Goal: Use online tool/utility: Utilize a website feature to perform a specific function

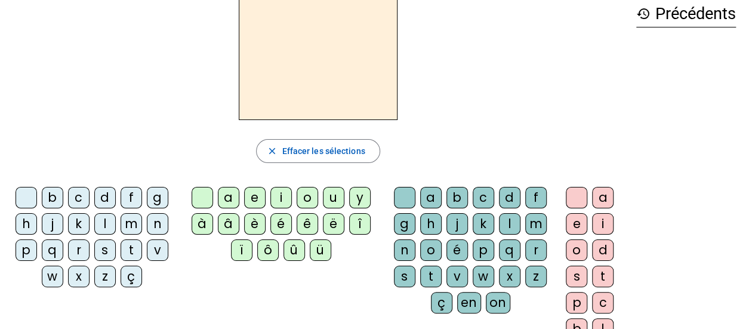
scroll to position [61, 0]
click at [226, 201] on div "a" at bounding box center [228, 197] width 21 height 21
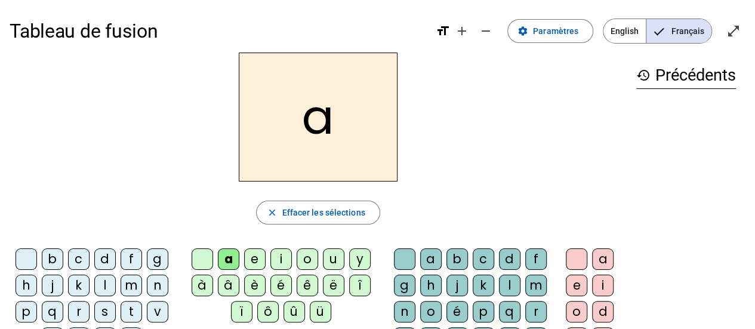
scroll to position [1, 0]
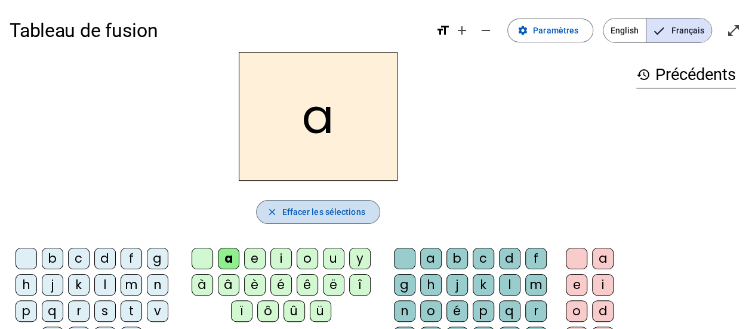
click at [334, 210] on span "Effacer les sélections" at bounding box center [323, 212] width 83 height 14
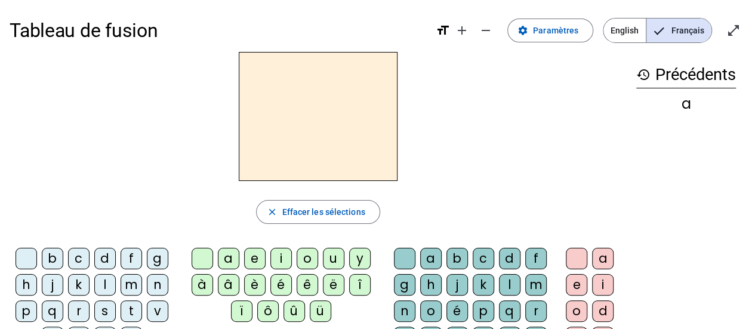
click at [203, 281] on div "à" at bounding box center [202, 284] width 21 height 21
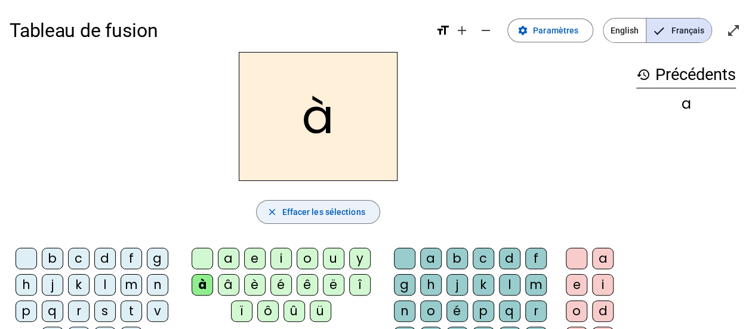
click at [325, 212] on span "Effacer les sélections" at bounding box center [323, 212] width 83 height 14
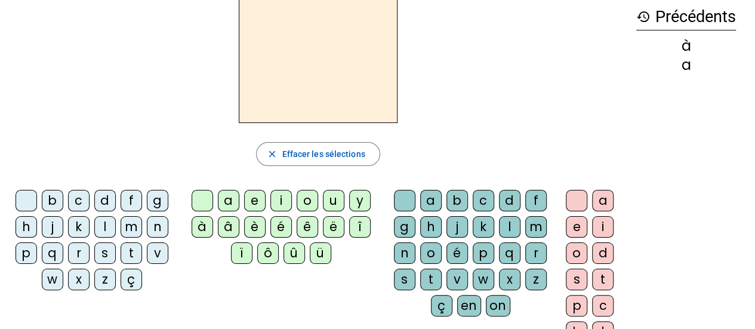
scroll to position [59, 0]
click at [106, 199] on div "d" at bounding box center [104, 199] width 21 height 21
click at [273, 221] on div "é" at bounding box center [280, 225] width 21 height 21
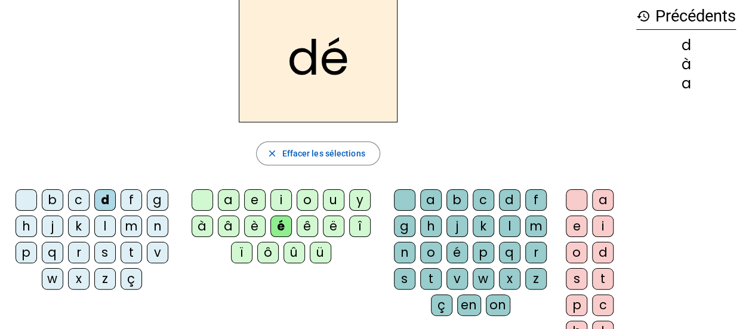
click at [455, 224] on div "j" at bounding box center [456, 225] width 21 height 21
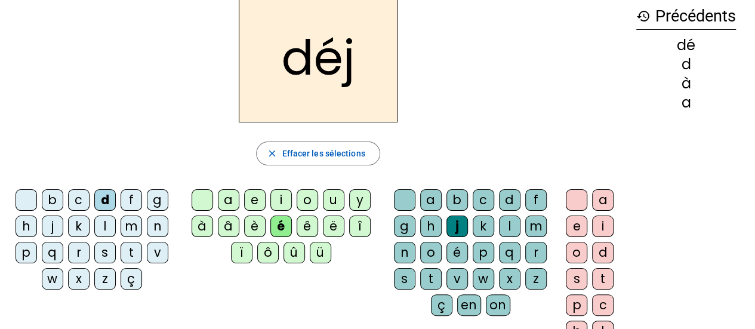
click at [603, 198] on div "a" at bounding box center [602, 199] width 21 height 21
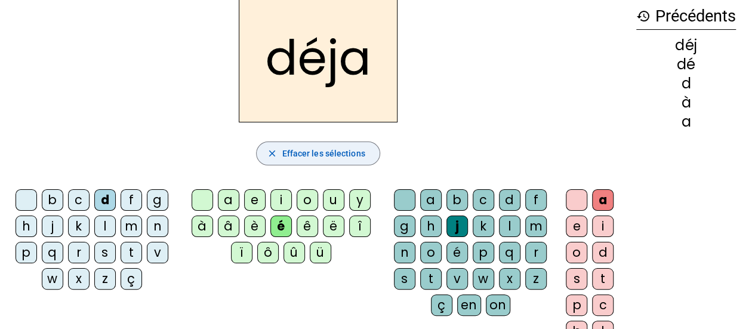
click at [326, 151] on span "Effacer les sélections" at bounding box center [323, 153] width 83 height 14
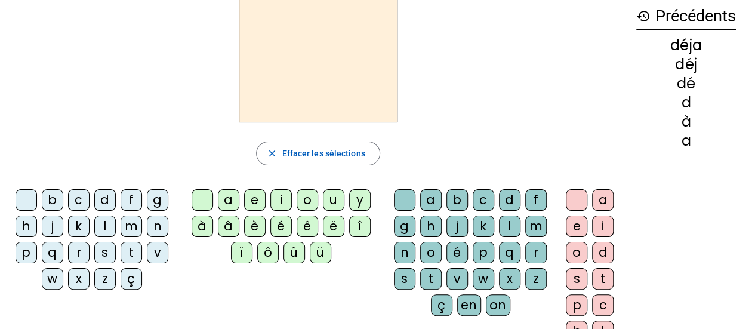
click at [106, 226] on div "l" at bounding box center [104, 225] width 21 height 21
click at [206, 223] on div "à" at bounding box center [202, 225] width 21 height 21
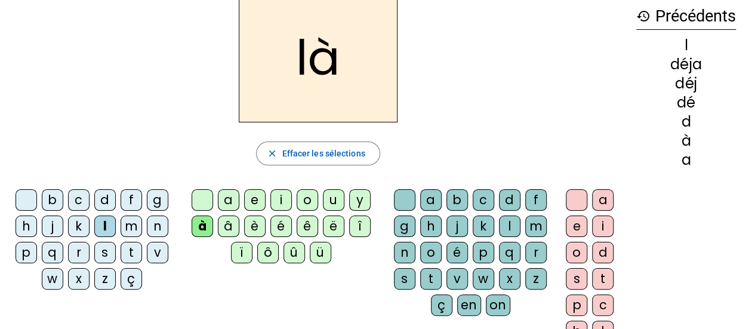
click at [106, 218] on div "l" at bounding box center [104, 225] width 21 height 21
click at [25, 196] on div at bounding box center [26, 199] width 21 height 21
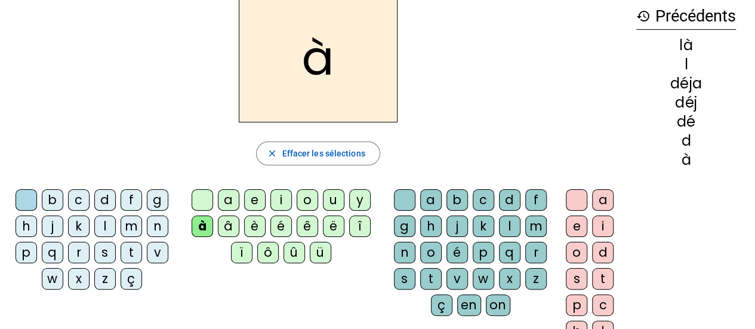
click at [109, 220] on div "l" at bounding box center [104, 225] width 21 height 21
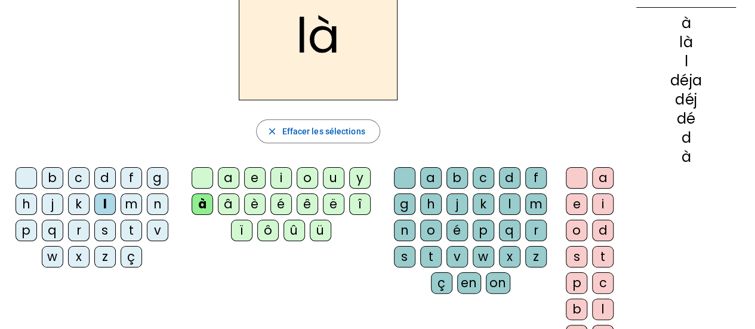
scroll to position [97, 0]
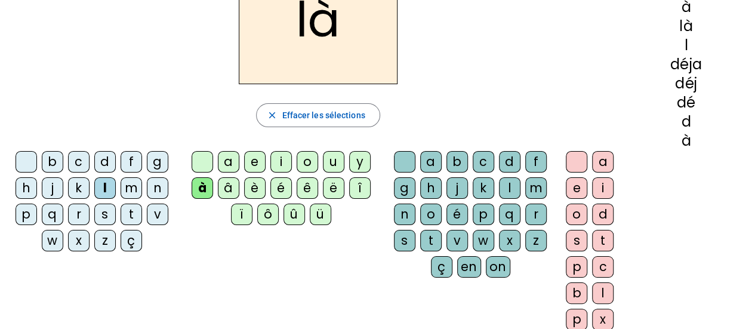
click at [456, 160] on div "b" at bounding box center [456, 161] width 21 height 21
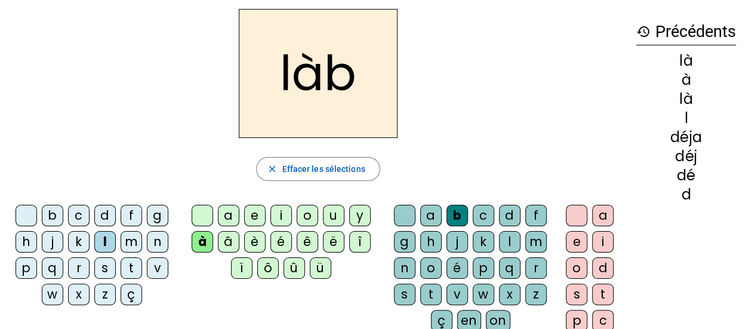
scroll to position [34, 0]
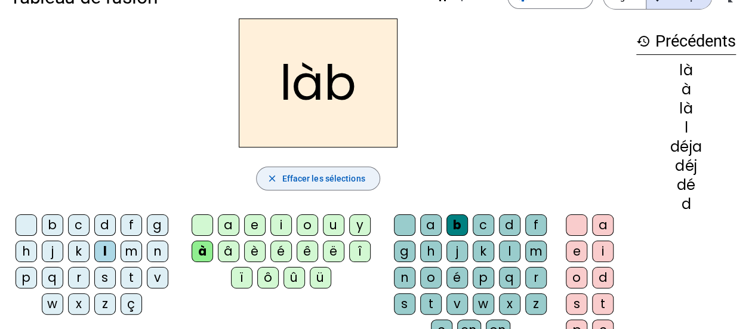
click at [313, 177] on span "Effacer les sélections" at bounding box center [323, 178] width 83 height 14
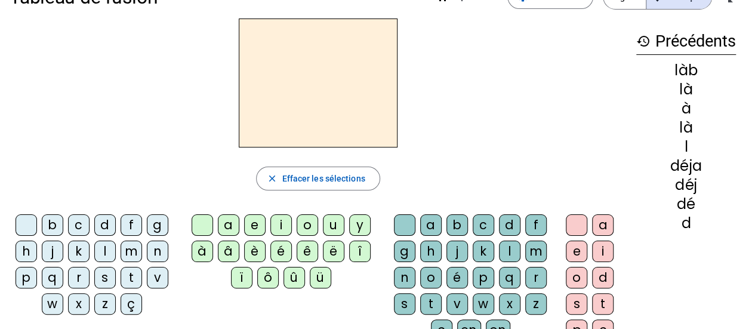
click at [257, 224] on div "e" at bounding box center [254, 224] width 21 height 21
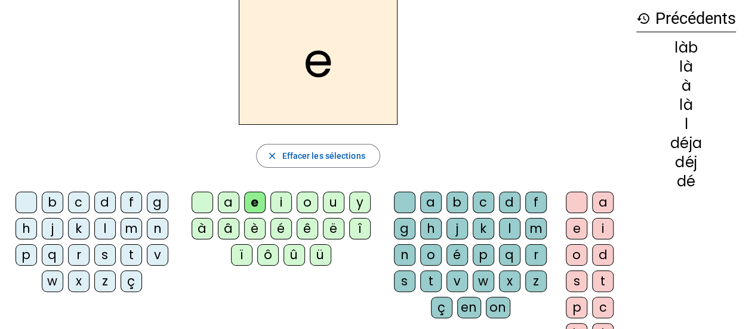
scroll to position [58, 0]
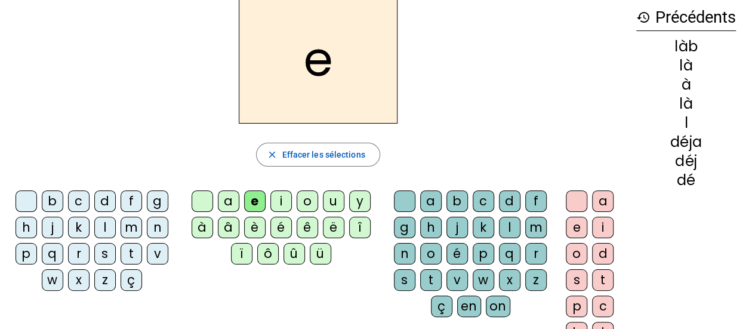
click at [402, 278] on div "s" at bounding box center [404, 279] width 21 height 21
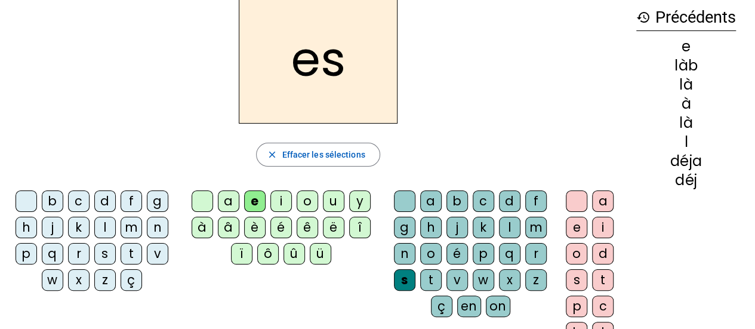
click at [611, 273] on div "t" at bounding box center [602, 279] width 21 height 21
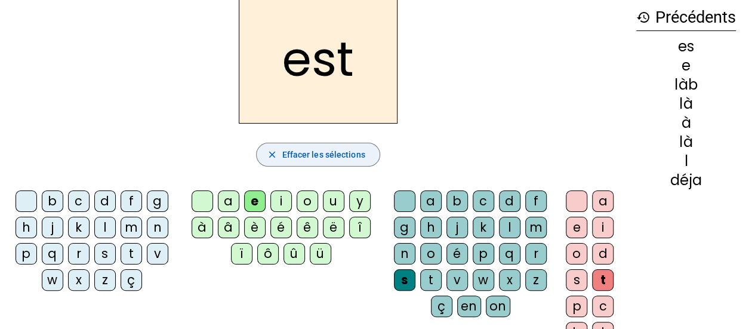
click at [324, 153] on span "Effacer les sélections" at bounding box center [323, 154] width 83 height 14
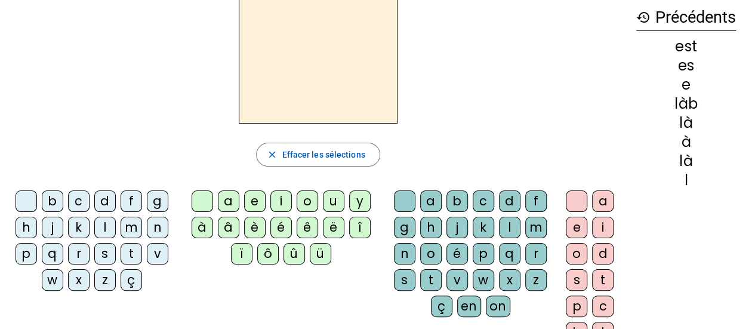
click at [325, 199] on div "u" at bounding box center [333, 200] width 21 height 21
click at [406, 252] on div "n" at bounding box center [404, 253] width 21 height 21
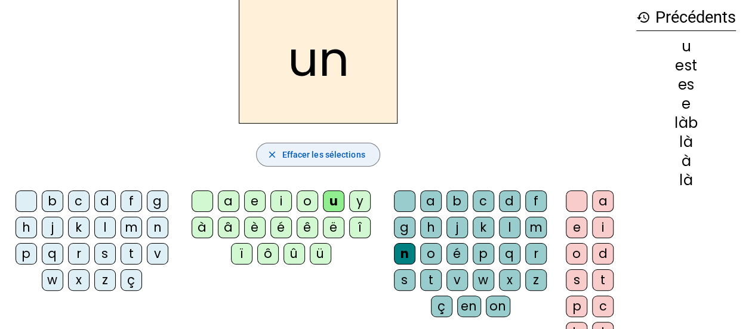
drag, startPoint x: 321, startPoint y: 150, endPoint x: 296, endPoint y: 149, distance: 24.5
click at [296, 149] on span "Effacer les sélections" at bounding box center [323, 154] width 83 height 14
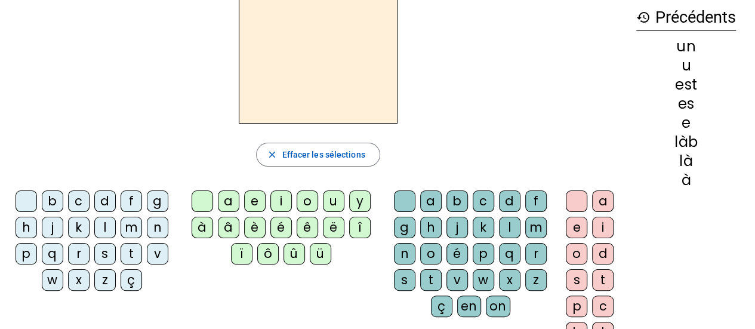
click at [226, 201] on div "a" at bounding box center [228, 200] width 21 height 21
click at [457, 275] on div "v" at bounding box center [456, 279] width 21 height 21
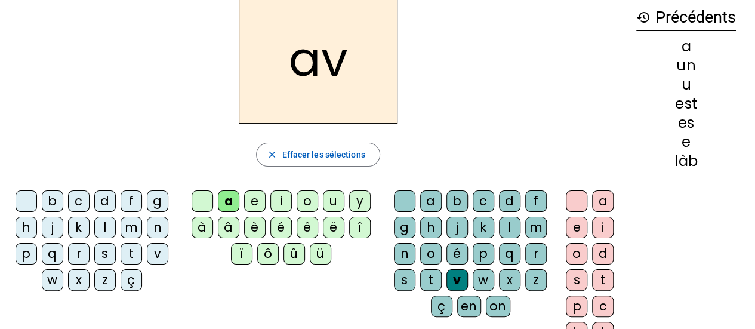
click at [578, 227] on div "e" at bounding box center [576, 227] width 21 height 21
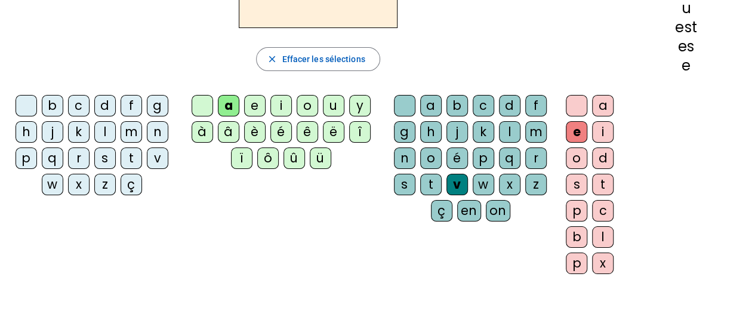
click at [602, 202] on div "c" at bounding box center [602, 210] width 21 height 21
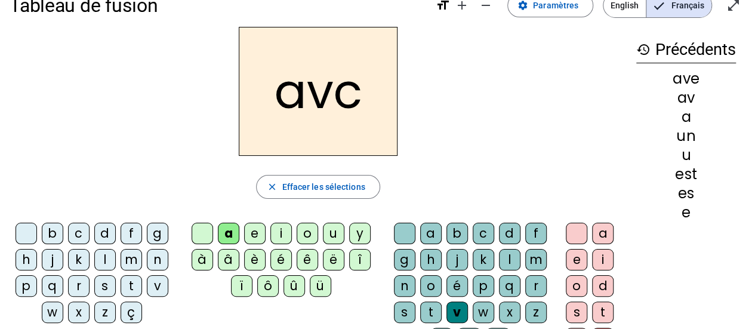
scroll to position [25, 0]
click at [133, 313] on div "ç" at bounding box center [131, 312] width 21 height 21
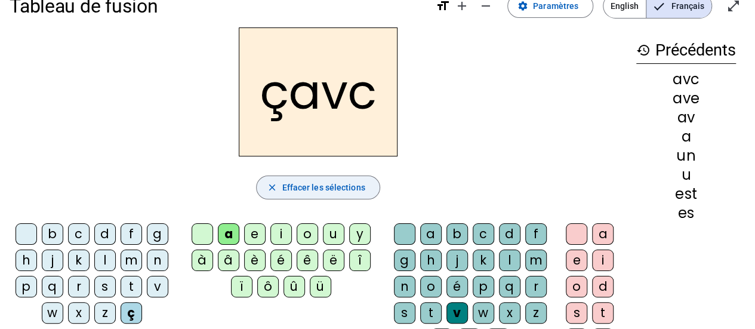
click at [333, 190] on span "Effacer les sélections" at bounding box center [323, 187] width 83 height 14
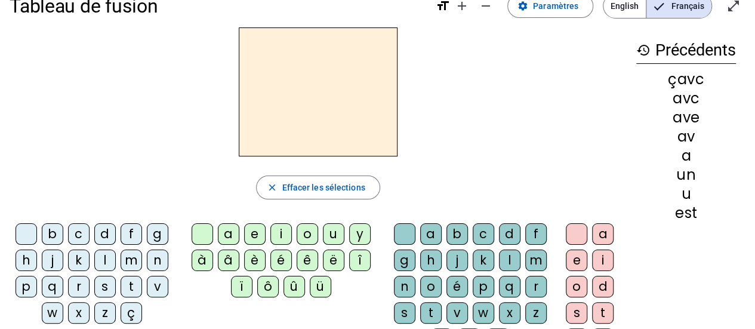
click at [127, 316] on div "ç" at bounding box center [131, 312] width 21 height 21
click at [233, 233] on div "a" at bounding box center [228, 233] width 21 height 21
